Goal: Information Seeking & Learning: Learn about a topic

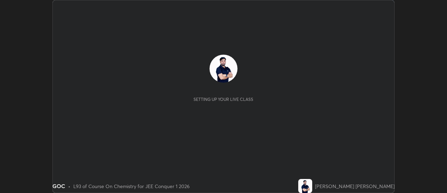
scroll to position [193, 447]
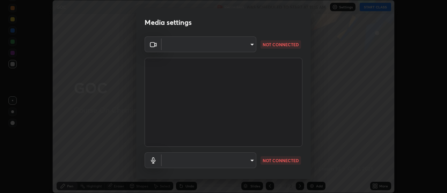
type input "5ef603223675ad3537792c6ebf1b52f50ad41f16ad71dfa7d9e08d698ef233d8"
type input "92559d398418451dfe5857e3f3a6a05cba2c8899f6949406cd11c359989590d4"
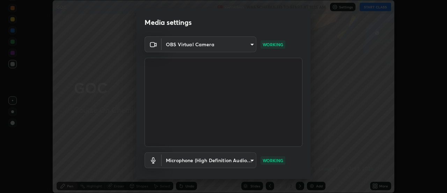
scroll to position [37, 0]
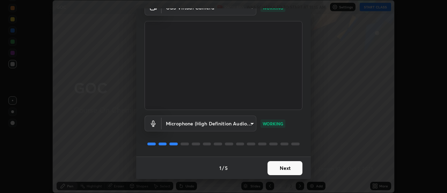
click at [291, 162] on button "Next" at bounding box center [285, 168] width 35 height 14
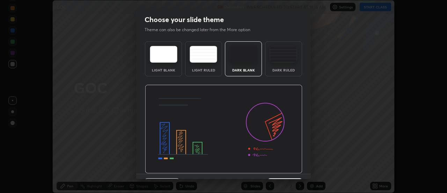
click at [287, 167] on img at bounding box center [224, 129] width 158 height 89
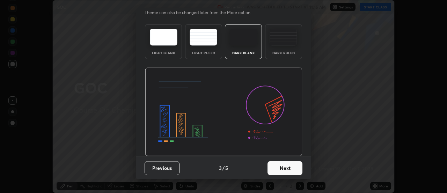
click at [287, 169] on button "Next" at bounding box center [285, 168] width 35 height 14
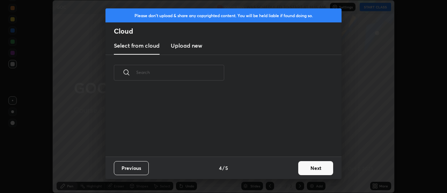
click at [315, 169] on button "Next" at bounding box center [315, 168] width 35 height 14
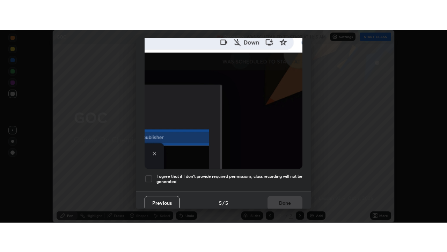
scroll to position [179, 0]
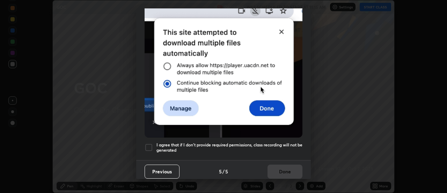
click at [153, 143] on div at bounding box center [149, 147] width 8 height 8
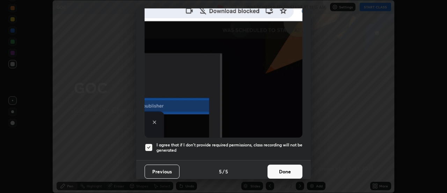
click at [288, 169] on button "Done" at bounding box center [285, 171] width 35 height 14
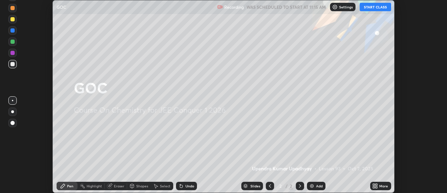
click at [369, 9] on button "START CLASS" at bounding box center [375, 7] width 31 height 8
click at [377, 187] on icon at bounding box center [377, 187] width 2 height 2
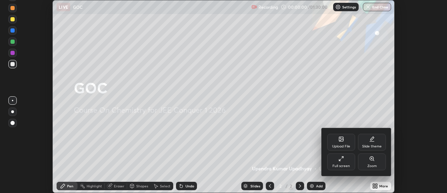
click at [342, 164] on div "Full screen" at bounding box center [341, 165] width 17 height 3
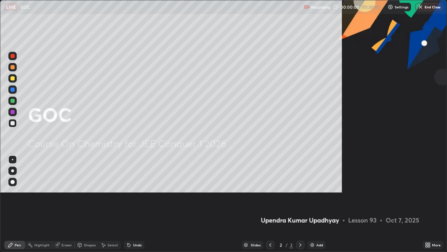
scroll to position [252, 447]
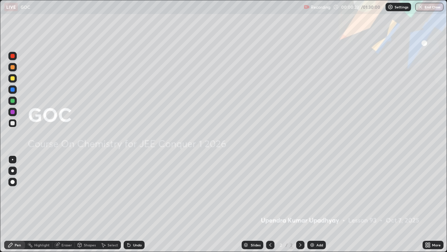
click at [315, 192] on div "Add" at bounding box center [317, 244] width 19 height 8
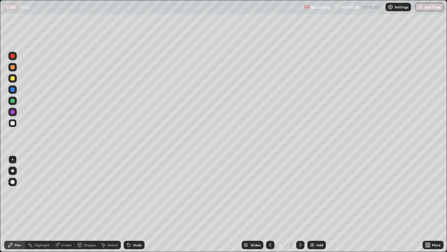
click at [12, 68] on div at bounding box center [12, 67] width 4 height 4
click at [13, 124] on div at bounding box center [12, 123] width 4 height 4
click at [13, 101] on div at bounding box center [12, 101] width 4 height 4
click at [139, 192] on div "Undo" at bounding box center [137, 244] width 9 height 3
click at [138, 192] on div "Undo" at bounding box center [137, 244] width 9 height 3
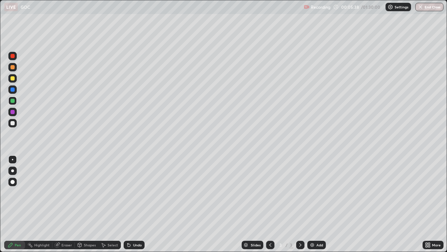
click at [138, 192] on div "Undo" at bounding box center [137, 244] width 9 height 3
click at [317, 192] on div "Add" at bounding box center [320, 244] width 7 height 3
click at [13, 123] on div at bounding box center [12, 123] width 4 height 4
click at [139, 192] on div "Undo" at bounding box center [137, 244] width 9 height 3
click at [322, 192] on div "Add" at bounding box center [317, 244] width 19 height 8
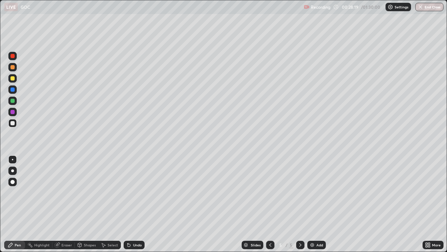
click at [14, 70] on div at bounding box center [12, 67] width 8 height 8
click at [14, 81] on div at bounding box center [12, 78] width 8 height 8
click at [270, 192] on icon at bounding box center [271, 245] width 6 height 6
click at [270, 192] on icon at bounding box center [270, 244] width 2 height 3
click at [137, 192] on div "Undo" at bounding box center [137, 244] width 9 height 3
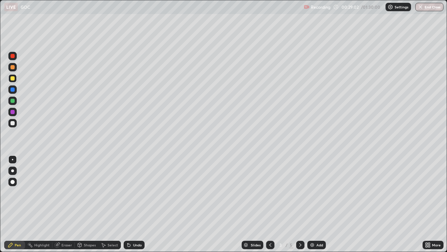
click at [139, 192] on div "Undo" at bounding box center [134, 244] width 21 height 8
click at [134, 192] on div "Undo" at bounding box center [137, 244] width 9 height 3
click at [135, 192] on div "Undo" at bounding box center [137, 244] width 9 height 3
click at [135, 192] on div "Undo" at bounding box center [134, 244] width 21 height 8
click at [132, 192] on div "Undo" at bounding box center [134, 244] width 21 height 8
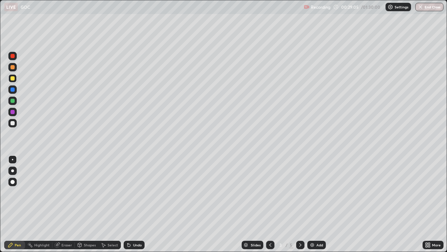
click at [132, 192] on div "Undo" at bounding box center [134, 244] width 21 height 8
click at [299, 192] on icon at bounding box center [301, 245] width 6 height 6
click at [134, 192] on div "Undo" at bounding box center [137, 244] width 9 height 3
click at [13, 90] on div at bounding box center [12, 89] width 4 height 4
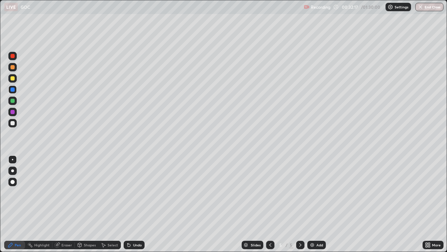
click at [16, 89] on div at bounding box center [12, 89] width 8 height 8
click at [15, 111] on div at bounding box center [12, 112] width 8 height 8
click at [13, 56] on div at bounding box center [12, 56] width 4 height 4
click at [130, 192] on icon at bounding box center [129, 245] width 6 height 6
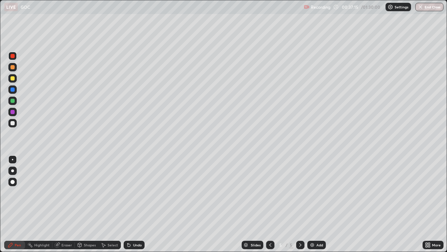
click at [317, 192] on div "Add" at bounding box center [320, 244] width 7 height 3
click at [16, 79] on div at bounding box center [12, 78] width 8 height 8
click at [13, 113] on div at bounding box center [12, 112] width 4 height 4
click at [137, 192] on div "Undo" at bounding box center [137, 244] width 9 height 3
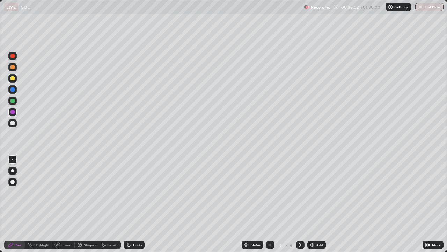
click at [140, 192] on div "Undo" at bounding box center [134, 244] width 21 height 8
click at [143, 192] on div "Undo" at bounding box center [134, 244] width 21 height 8
click at [314, 192] on img at bounding box center [313, 245] width 6 height 6
click at [14, 122] on div at bounding box center [12, 123] width 4 height 4
click at [16, 124] on div at bounding box center [12, 123] width 8 height 8
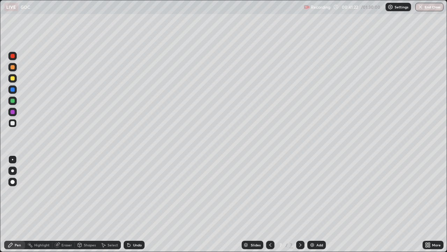
click at [14, 112] on div at bounding box center [12, 112] width 4 height 4
click at [13, 125] on div at bounding box center [12, 123] width 4 height 4
click at [15, 113] on div at bounding box center [12, 112] width 8 height 8
click at [14, 124] on div at bounding box center [12, 123] width 4 height 4
click at [317, 192] on div "Add" at bounding box center [320, 244] width 7 height 3
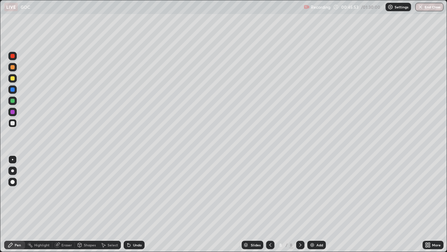
click at [135, 192] on div "Undo" at bounding box center [137, 244] width 9 height 3
click at [138, 192] on div "Undo" at bounding box center [137, 244] width 9 height 3
click at [139, 192] on div "Undo" at bounding box center [137, 244] width 9 height 3
click at [141, 192] on div "Undo" at bounding box center [134, 244] width 21 height 8
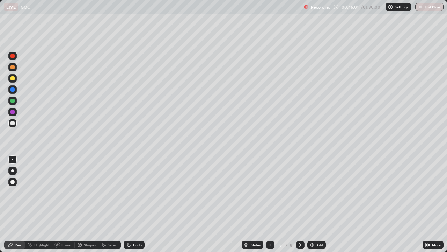
click at [138, 192] on div "Undo" at bounding box center [137, 244] width 9 height 3
click at [139, 192] on div "Undo" at bounding box center [137, 244] width 9 height 3
click at [319, 192] on div "Add" at bounding box center [320, 244] width 7 height 3
click at [13, 102] on div at bounding box center [12, 101] width 4 height 4
click at [131, 192] on div "Undo" at bounding box center [134, 244] width 21 height 8
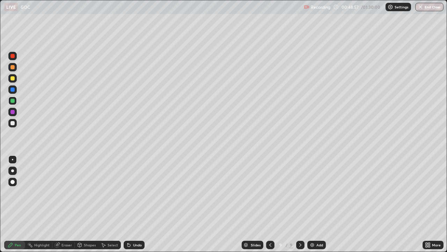
click at [132, 192] on div "Undo" at bounding box center [134, 244] width 21 height 8
click at [322, 192] on div "Add" at bounding box center [317, 244] width 19 height 8
click at [319, 192] on div "Add" at bounding box center [317, 244] width 19 height 8
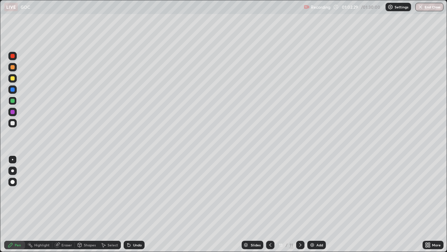
click at [12, 112] on div at bounding box center [12, 112] width 4 height 4
click at [316, 192] on div "Add" at bounding box center [317, 244] width 19 height 8
click at [16, 122] on div at bounding box center [12, 123] width 8 height 8
click at [422, 9] on img "button" at bounding box center [421, 7] width 6 height 6
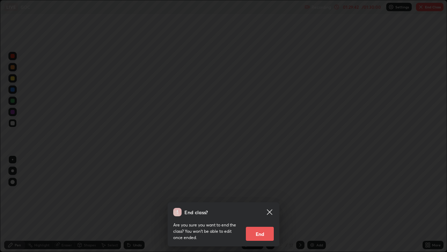
click at [268, 192] on button "End" at bounding box center [260, 233] width 28 height 14
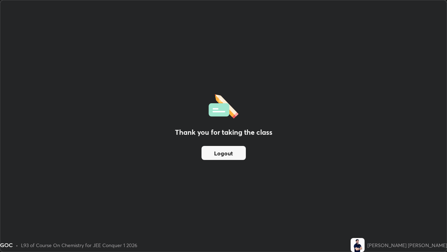
click at [238, 154] on button "Logout" at bounding box center [224, 153] width 44 height 14
